Goal: Information Seeking & Learning: Learn about a topic

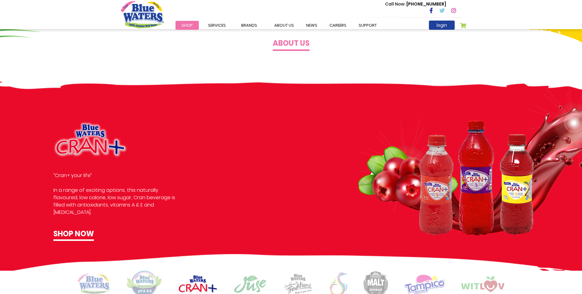
scroll to position [342, 0]
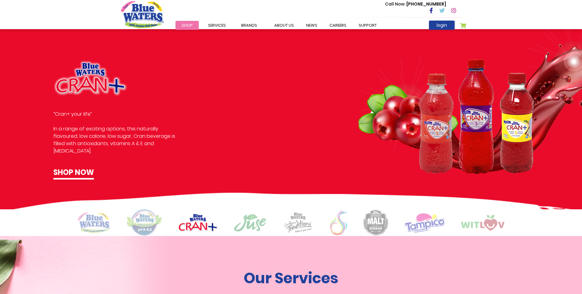
click at [257, 226] on img at bounding box center [249, 223] width 33 height 18
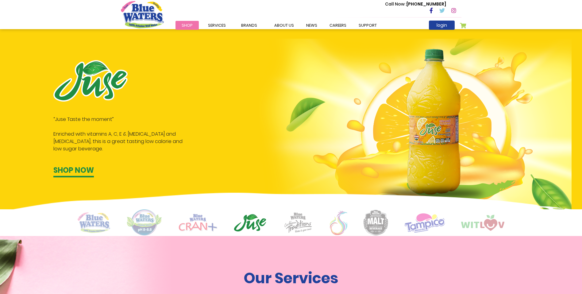
click at [96, 223] on img at bounding box center [94, 222] width 33 height 21
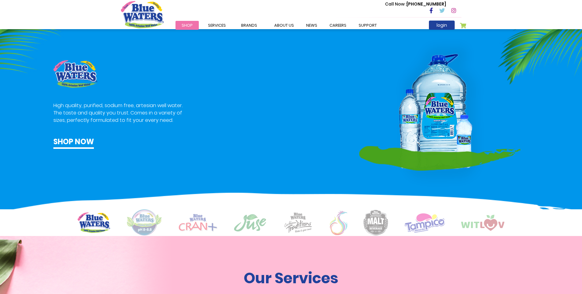
click at [152, 224] on img at bounding box center [144, 222] width 36 height 27
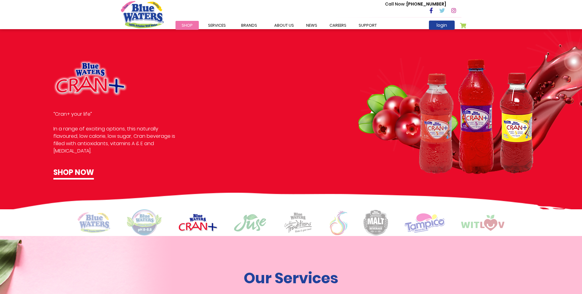
click at [247, 225] on img at bounding box center [249, 223] width 33 height 18
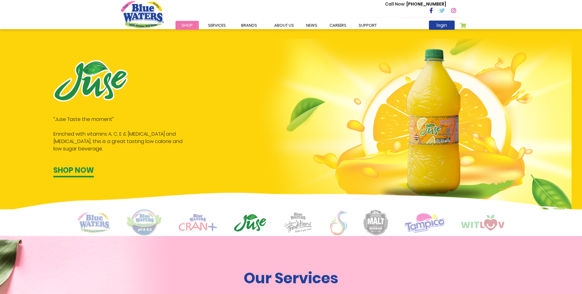
click at [300, 219] on img at bounding box center [298, 222] width 31 height 21
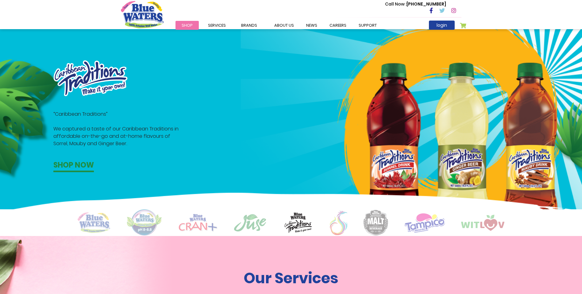
click at [340, 230] on img at bounding box center [338, 222] width 17 height 25
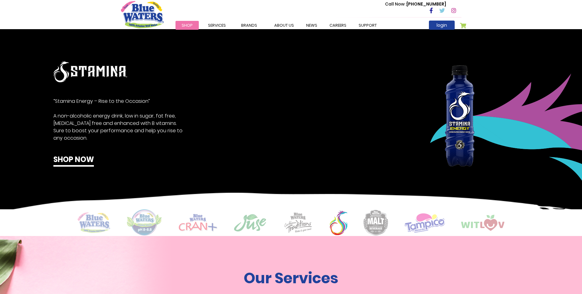
click at [377, 226] on img at bounding box center [376, 223] width 25 height 26
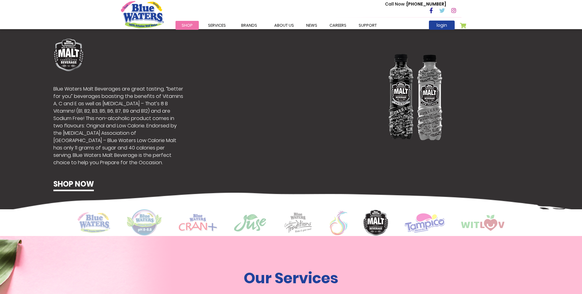
click at [424, 225] on img at bounding box center [424, 223] width 40 height 20
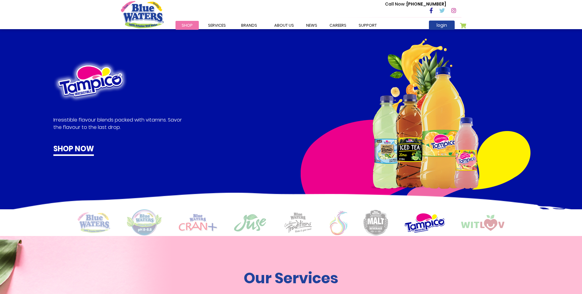
click at [492, 220] on img at bounding box center [482, 223] width 43 height 16
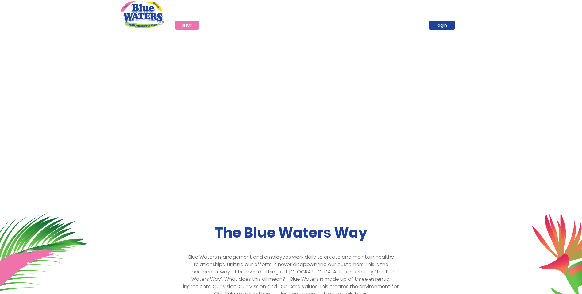
scroll to position [0, 0]
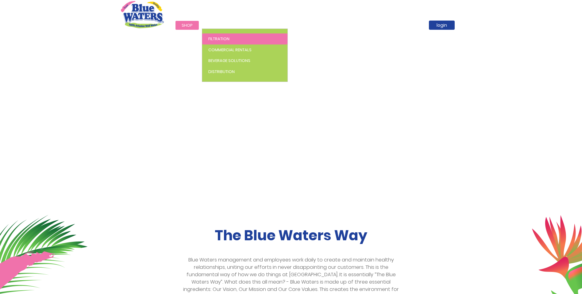
click at [221, 36] on span "Filtration" at bounding box center [218, 39] width 21 height 6
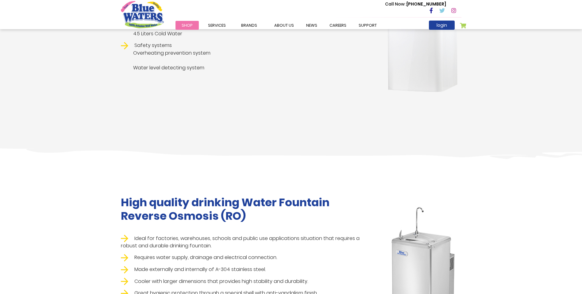
scroll to position [167, 0]
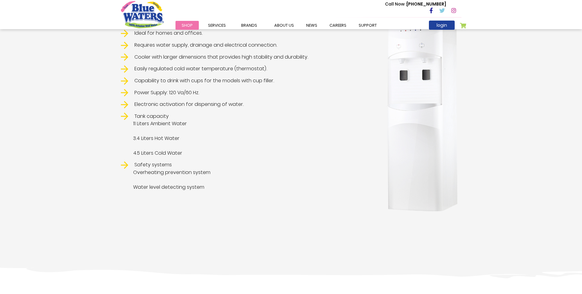
click at [414, 175] on img at bounding box center [422, 106] width 78 height 218
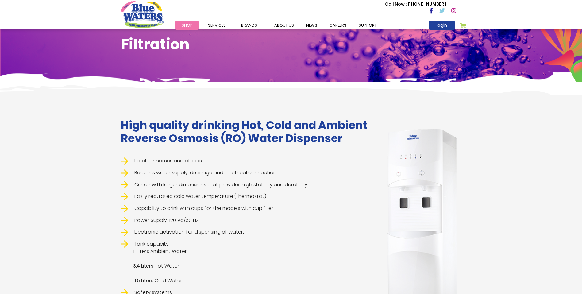
scroll to position [123, 0]
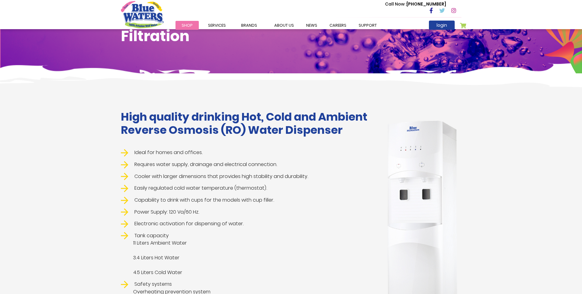
scroll to position [123, 0]
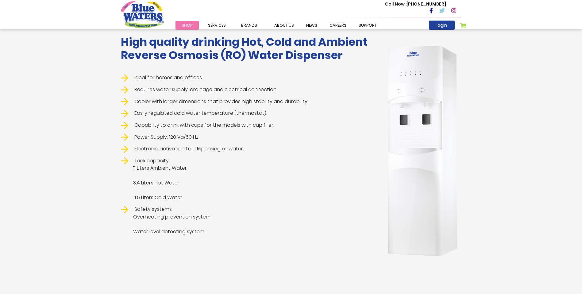
click at [209, 131] on ul "Ideal for homes and offices. Requires water supply, drainage and electrical con…" at bounding box center [247, 154] width 253 height 161
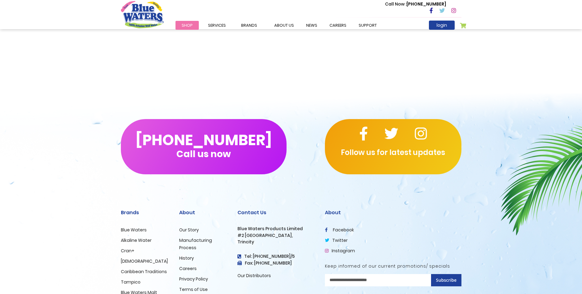
scroll to position [1350, 0]
